Goal: Information Seeking & Learning: Learn about a topic

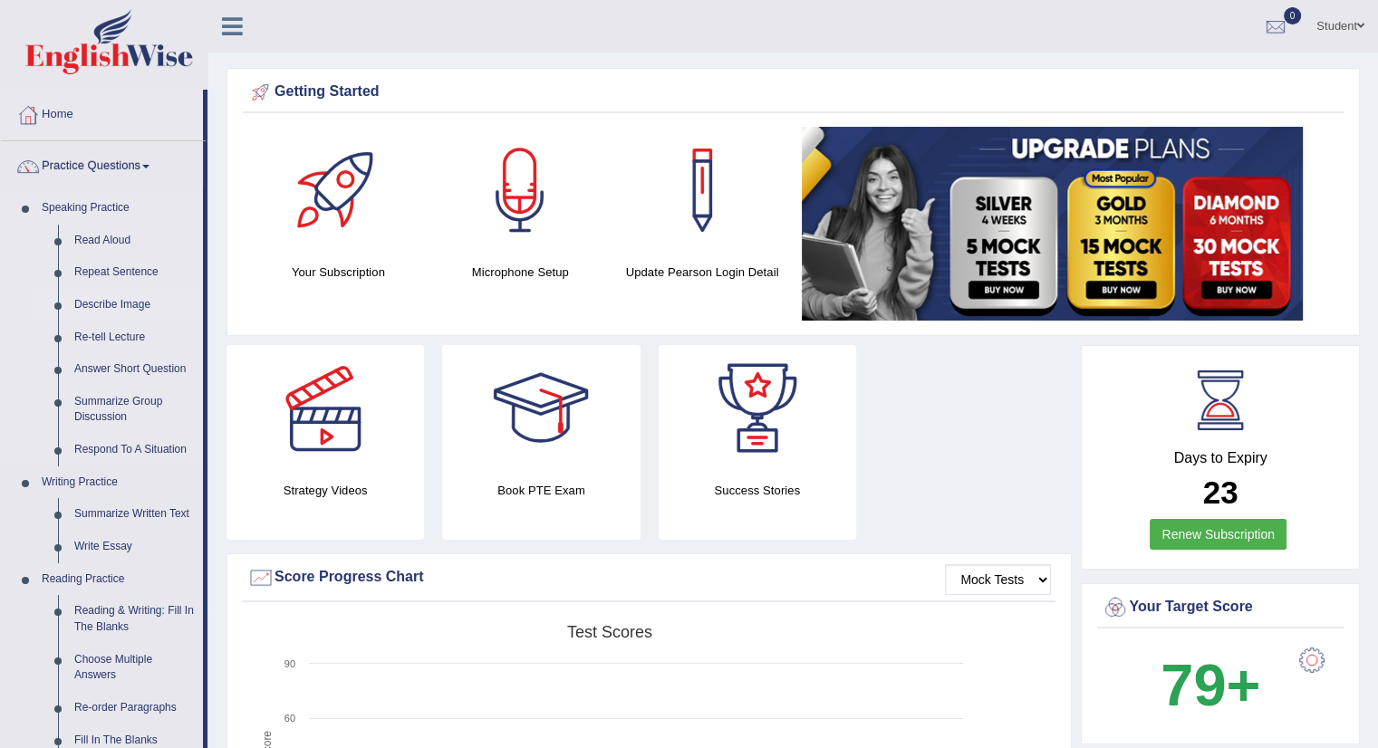
click at [105, 299] on link "Describe Image" at bounding box center [134, 305] width 137 height 33
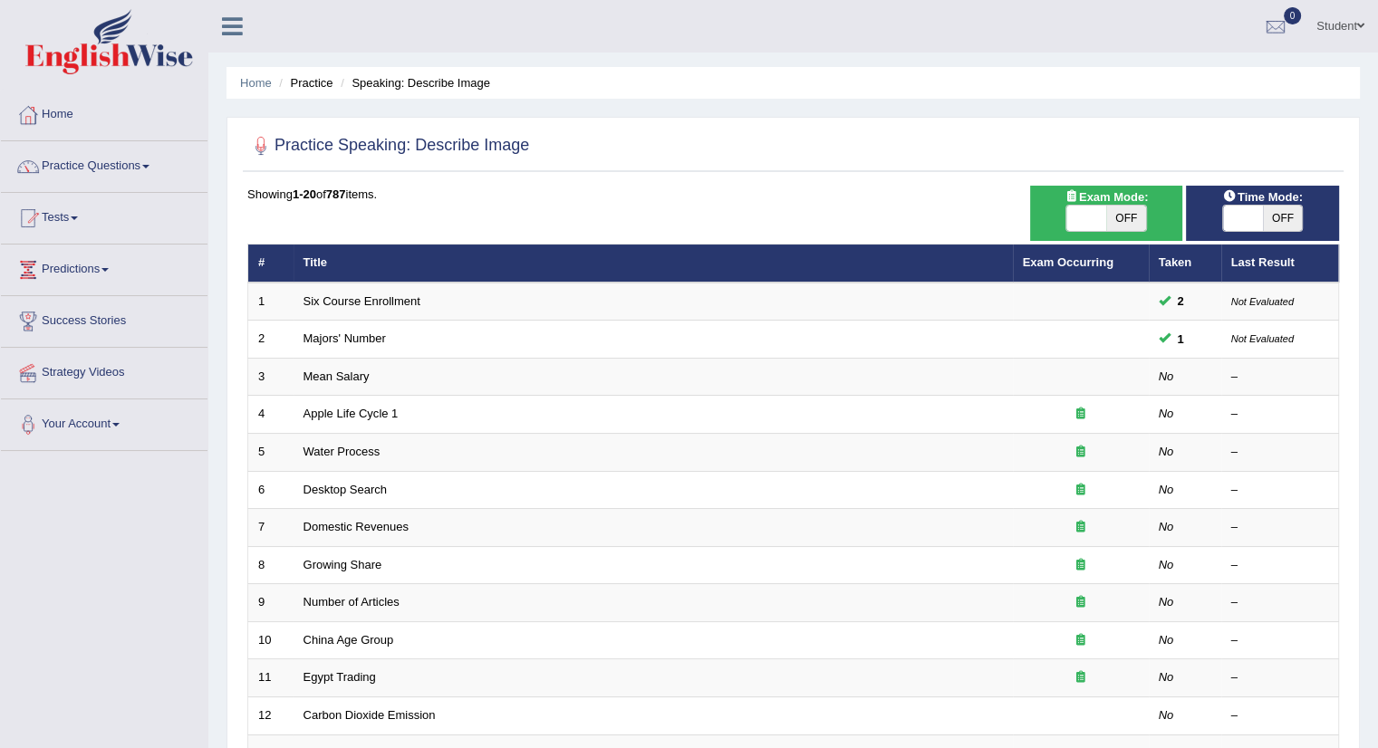
click at [232, 390] on div "Practice Speaking: Describe Image Time Mode: ON OFF Exam Mode: ON OFF Showing 1…" at bounding box center [792, 628] width 1133 height 1023
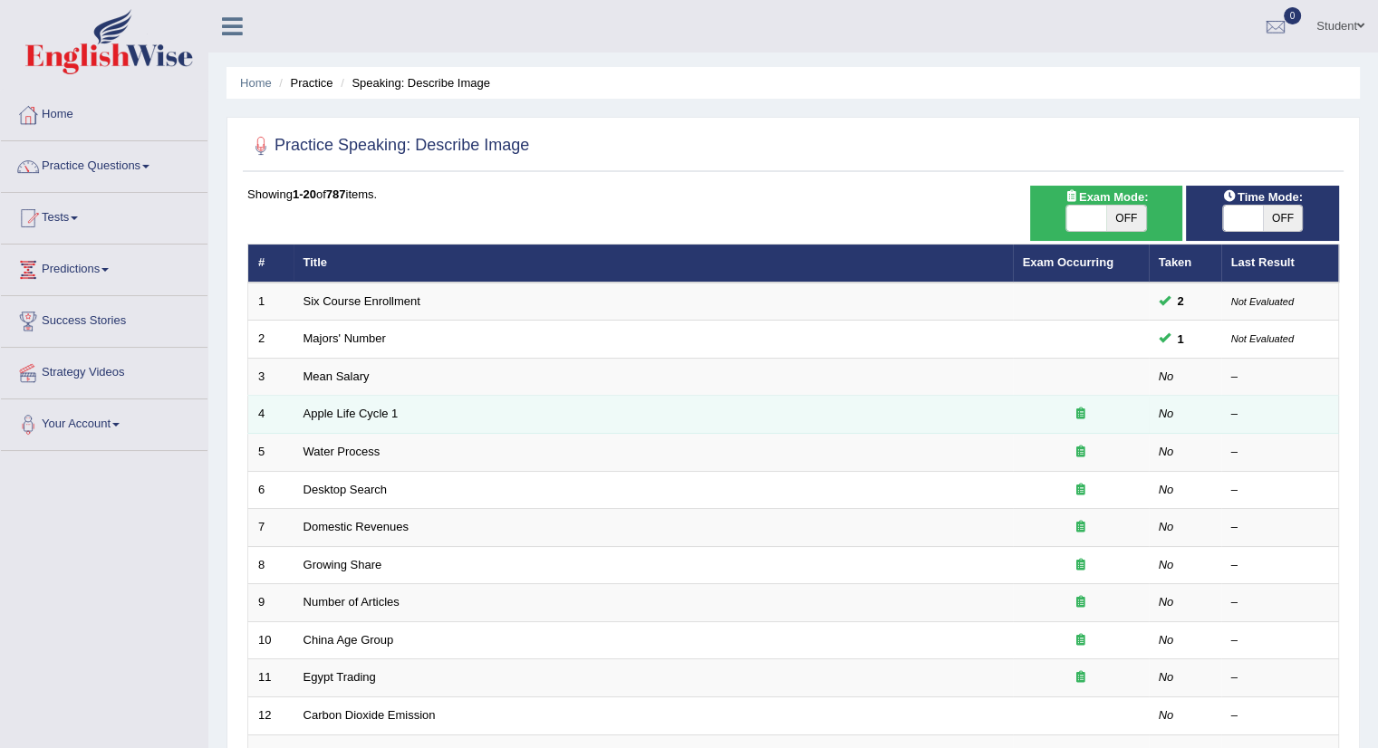
click at [274, 425] on td "4" at bounding box center [270, 415] width 45 height 38
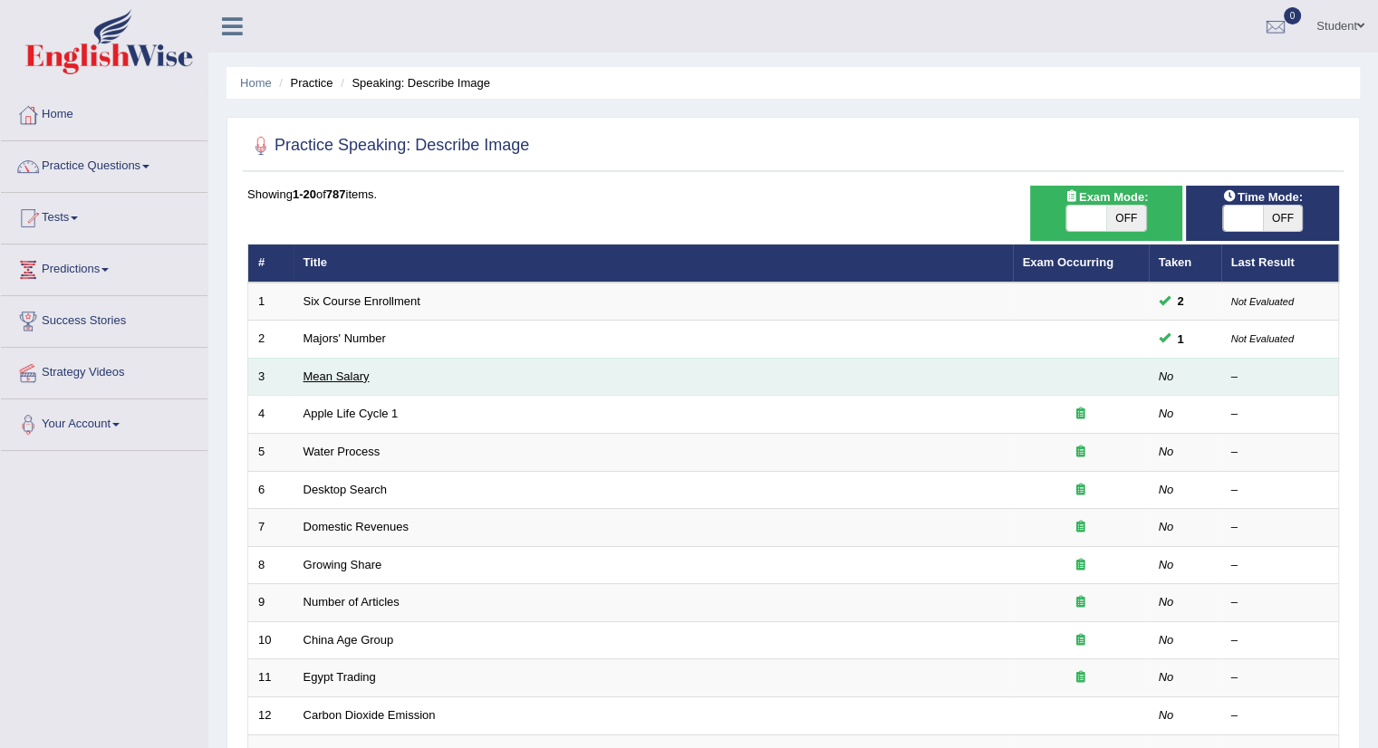
click at [322, 370] on link "Mean Salary" at bounding box center [336, 377] width 66 height 14
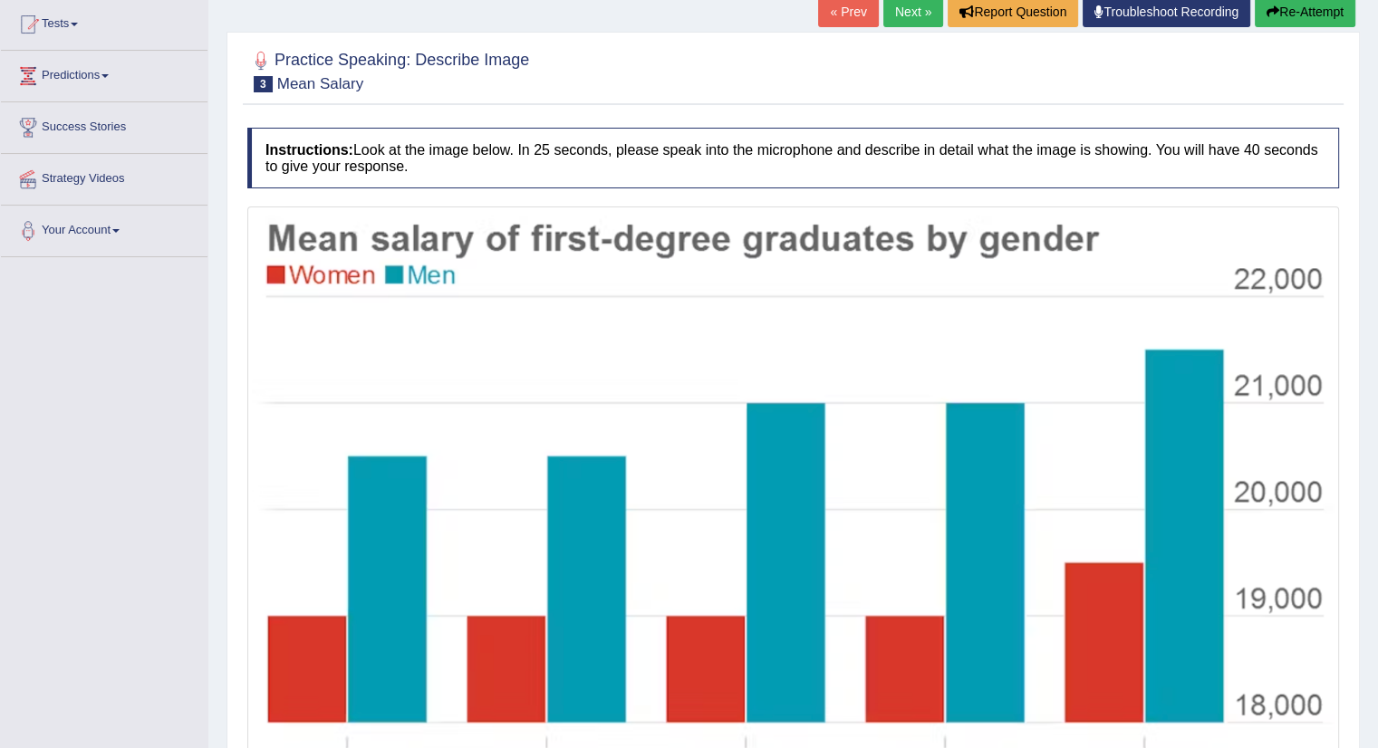
scroll to position [180, 0]
